Goal: Navigation & Orientation: Understand site structure

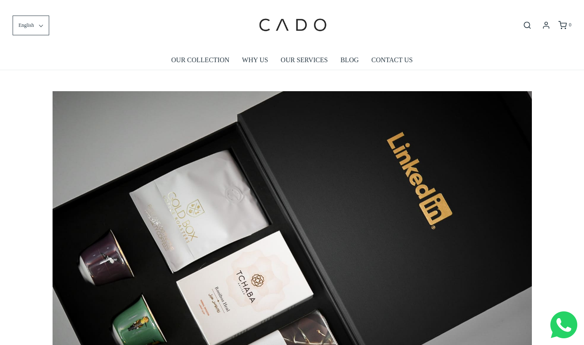
scroll to position [0, 4789]
click at [206, 60] on link "OUR COLLECTION" at bounding box center [200, 59] width 58 height 19
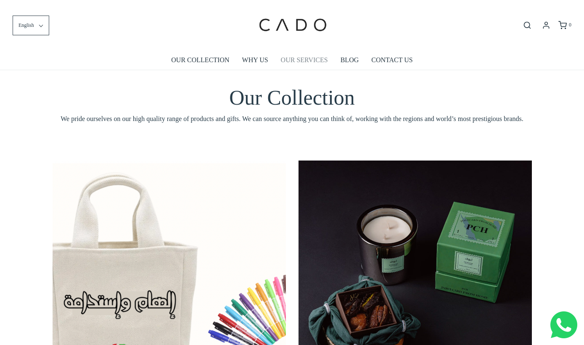
click at [311, 60] on link "OUR SERVICES" at bounding box center [304, 59] width 47 height 19
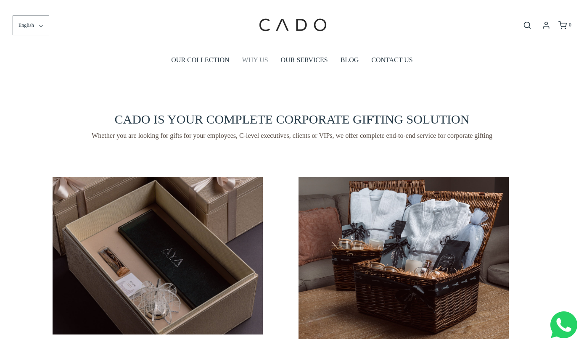
click at [255, 62] on link "WHY US" at bounding box center [255, 59] width 26 height 19
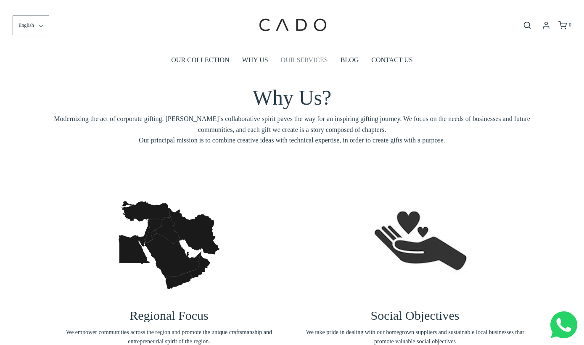
click at [319, 58] on link "OUR SERVICES" at bounding box center [304, 59] width 47 height 19
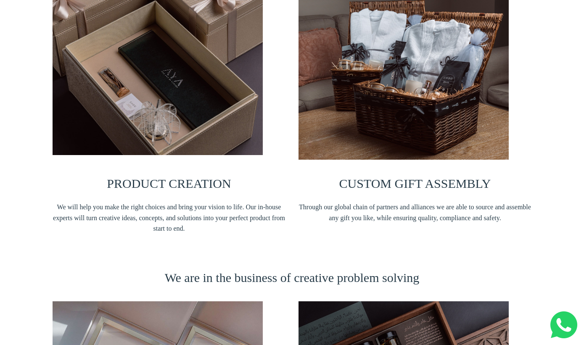
scroll to position [189, 0]
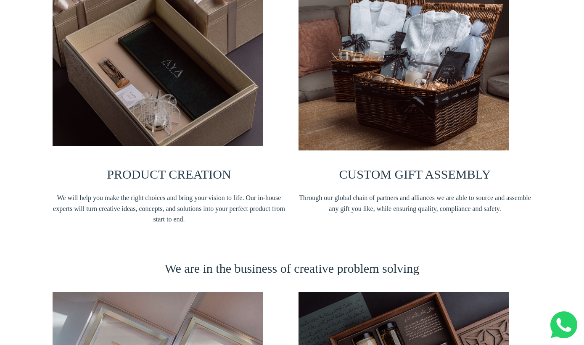
click at [470, 68] on img at bounding box center [403, 69] width 210 height 162
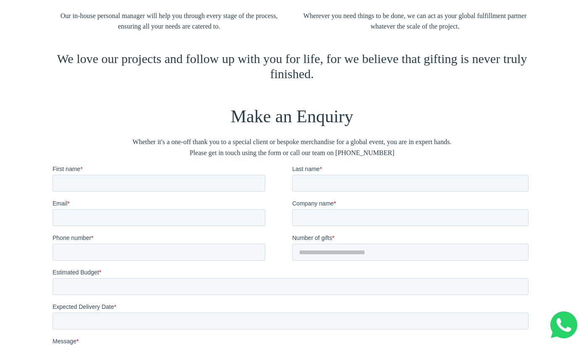
scroll to position [1289, 0]
